Goal: Task Accomplishment & Management: Use online tool/utility

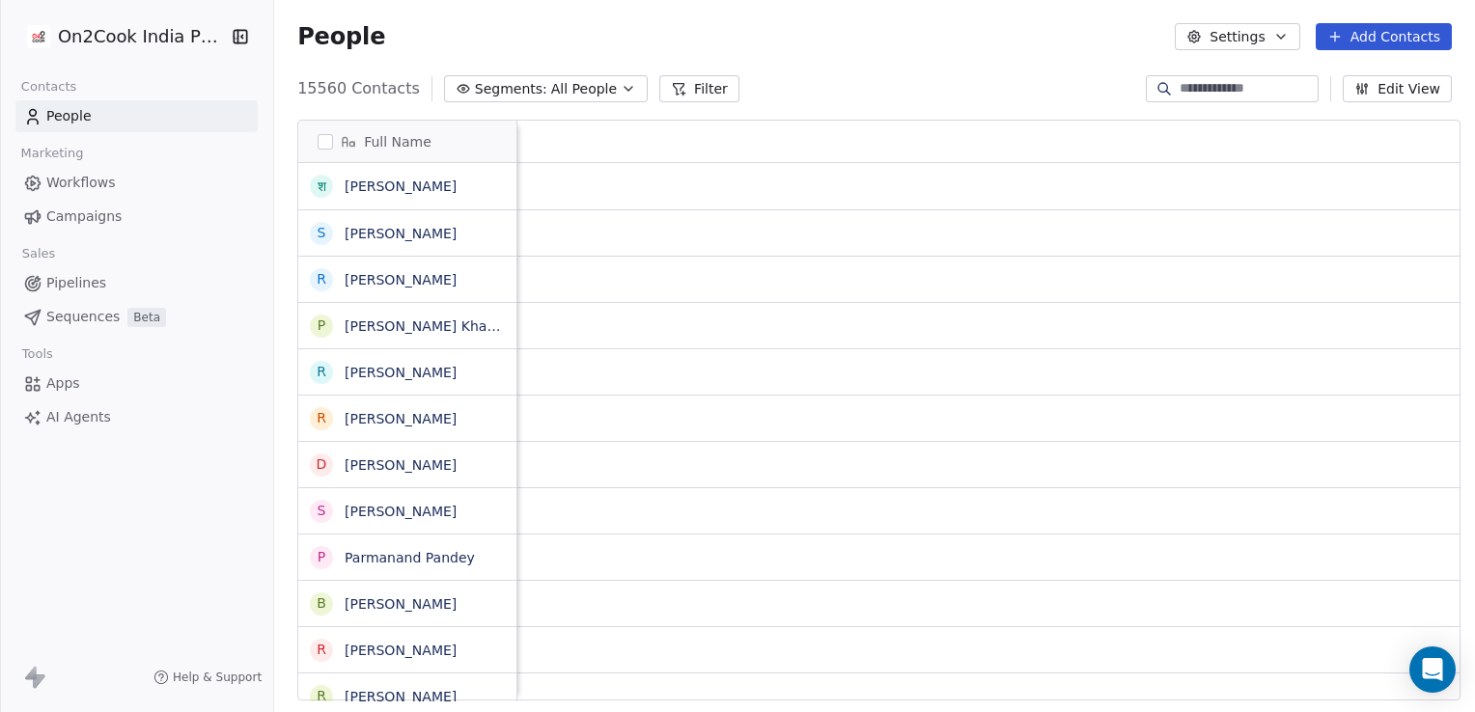
scroll to position [612, 1194]
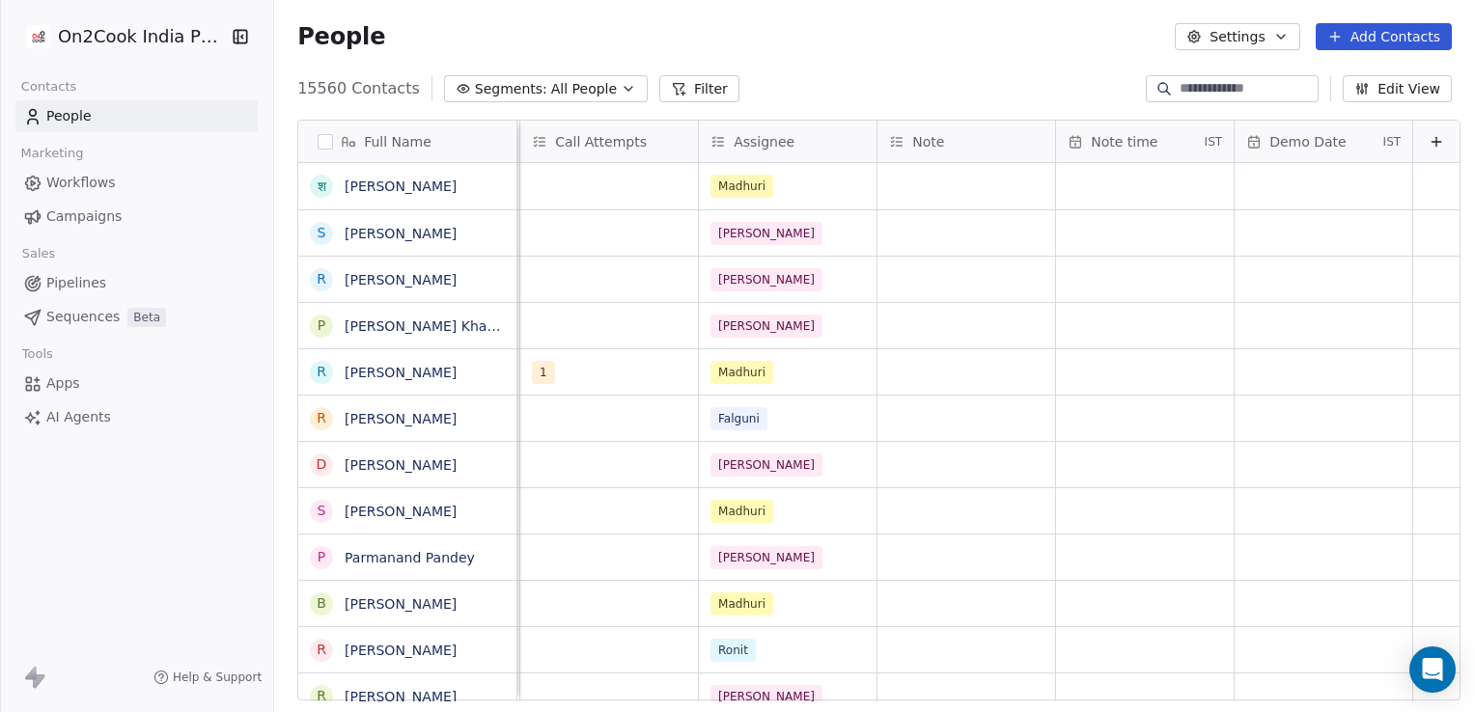
click at [48, 187] on span "Workflows" at bounding box center [80, 183] width 69 height 20
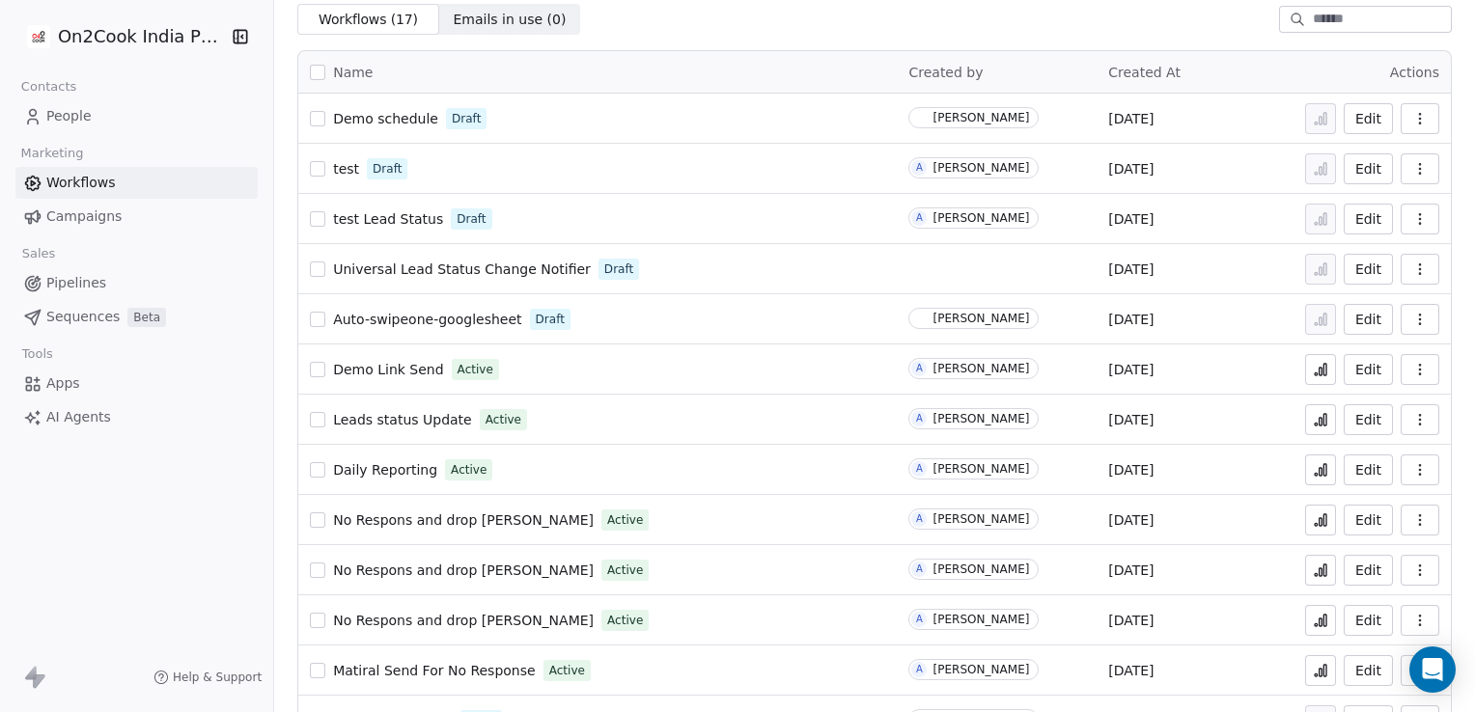
scroll to position [69, 0]
click at [412, 423] on span "Leads status Update" at bounding box center [402, 420] width 139 height 15
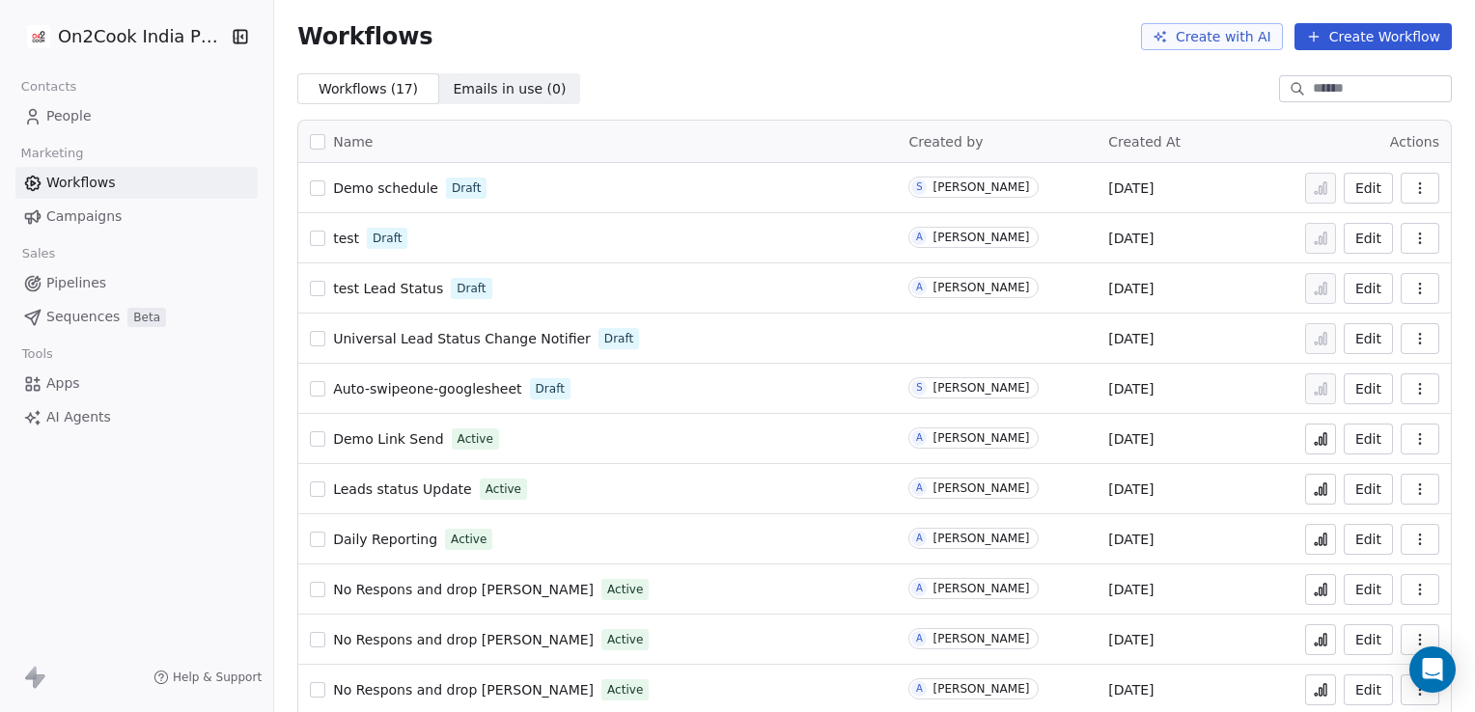
scroll to position [2, 0]
click at [395, 486] on span "Leads status Update" at bounding box center [402, 487] width 139 height 15
click at [395, 438] on span "Demo Link Send" at bounding box center [388, 438] width 110 height 15
